Goal: Task Accomplishment & Management: Manage account settings

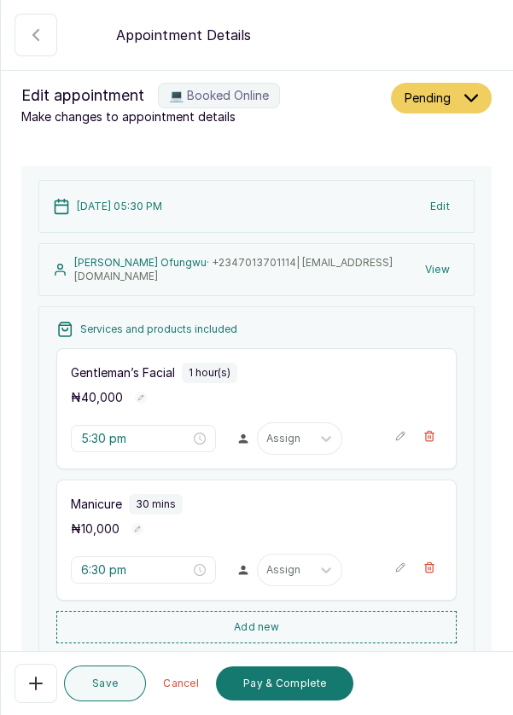
scroll to position [574, 0]
click at [35, 684] on icon "button" at bounding box center [36, 683] width 12 height 12
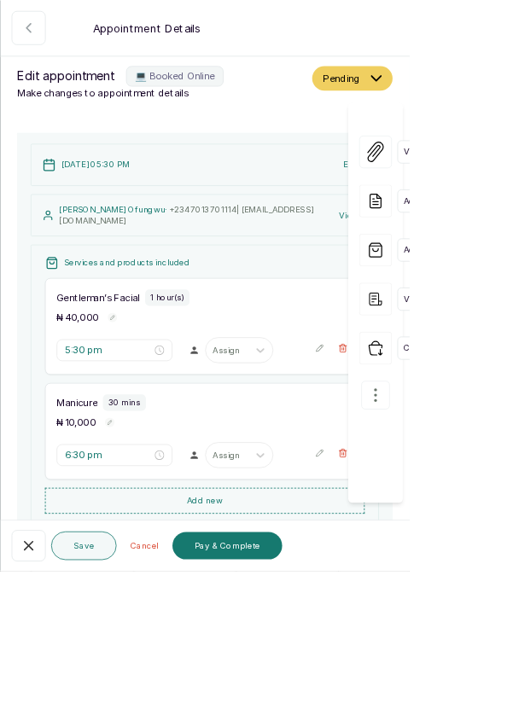
click at [477, 485] on icon "button" at bounding box center [470, 495] width 20 height 20
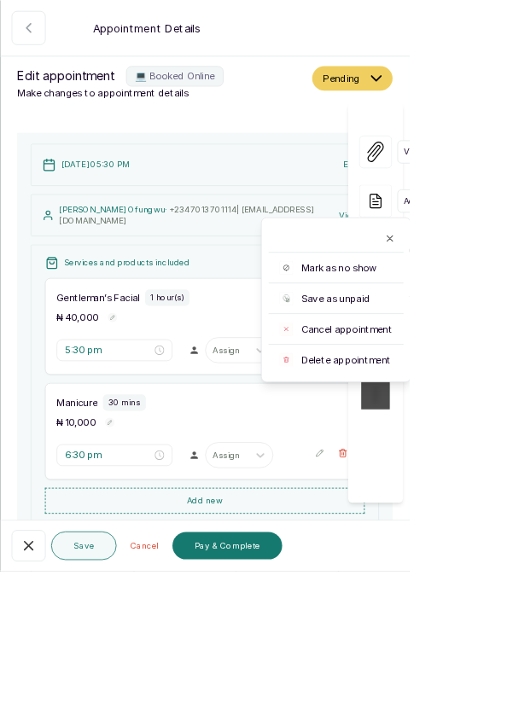
click at [452, 442] on span "Delete appointment" at bounding box center [433, 450] width 113 height 17
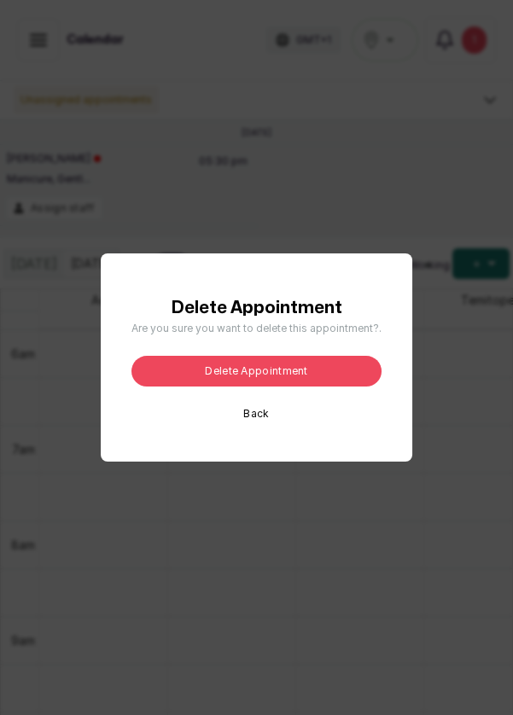
click at [278, 386] on button "Delete appointment" at bounding box center [256, 371] width 250 height 31
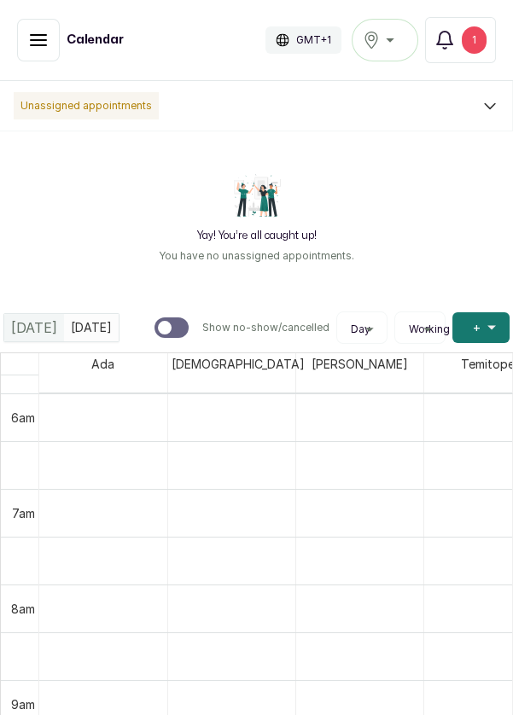
click at [479, 41] on div "1" at bounding box center [474, 39] width 25 height 27
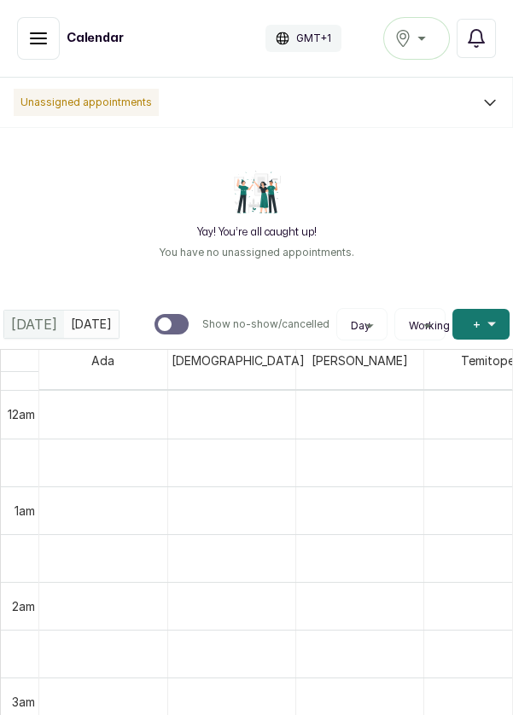
scroll to position [0, 0]
